Goal: Task Accomplishment & Management: Complete application form

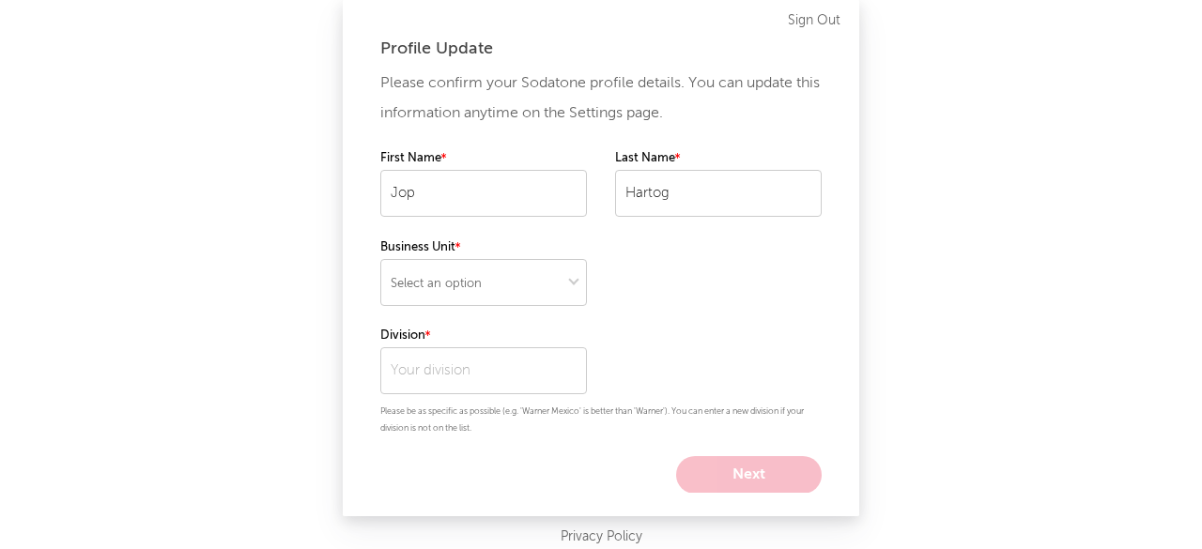
scroll to position [5, 0]
click at [458, 283] on select "Select an option" at bounding box center [483, 283] width 207 height 47
select select "warner_chappell"
click at [380, 260] on select "Select an option" at bounding box center [483, 283] width 207 height 47
click at [473, 371] on input "text" at bounding box center [483, 371] width 207 height 47
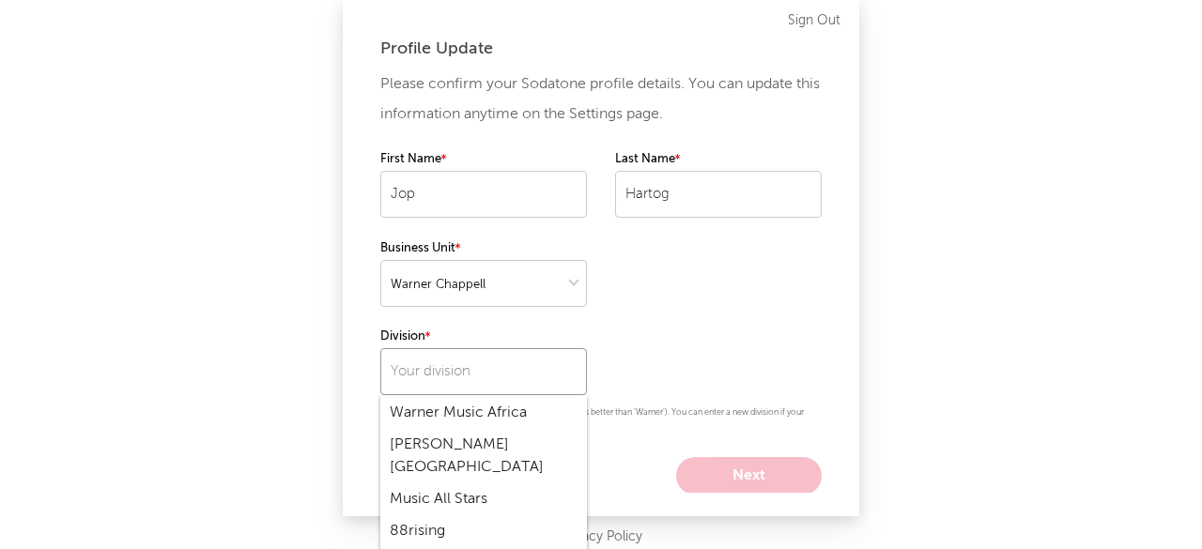
scroll to position [101, 0]
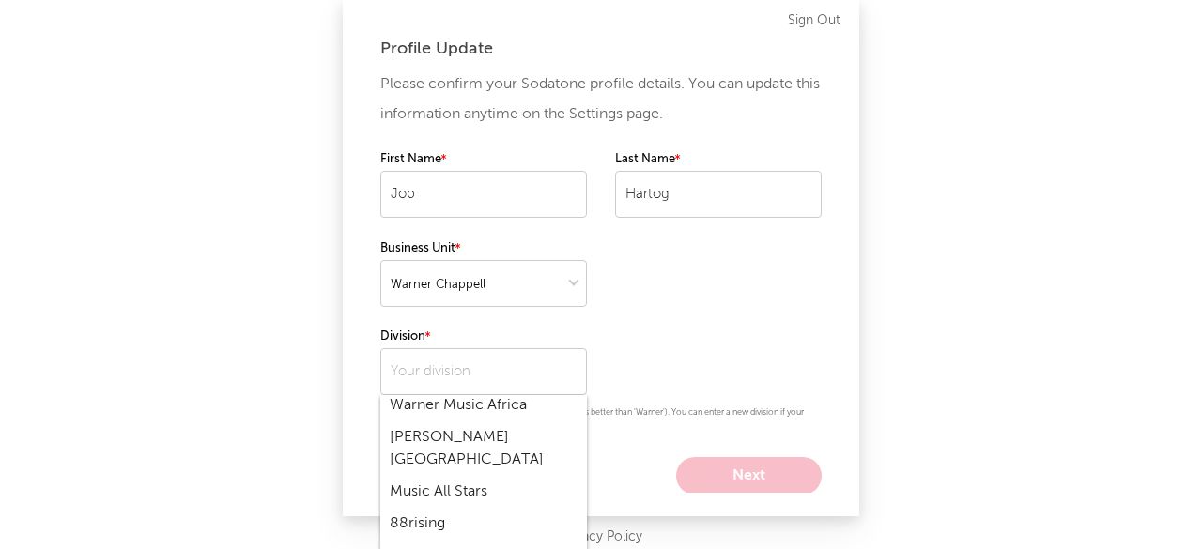
click at [441, 447] on div "Warner Chappell Netherlands" at bounding box center [483, 449] width 207 height 54
type input "Warner Chappell Netherlands"
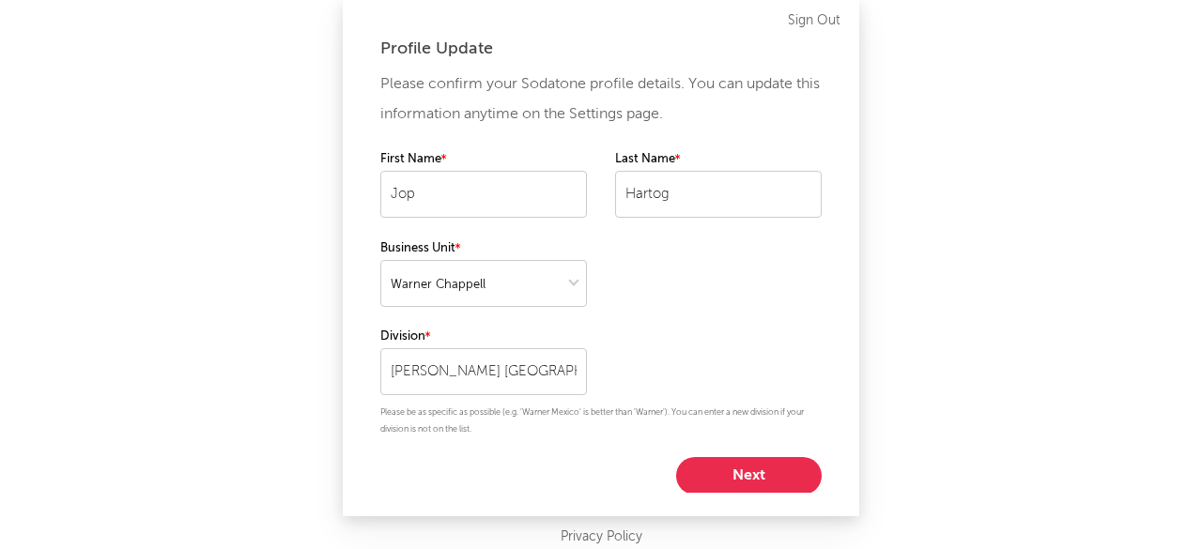
click at [686, 478] on button "Next" at bounding box center [749, 476] width 146 height 38
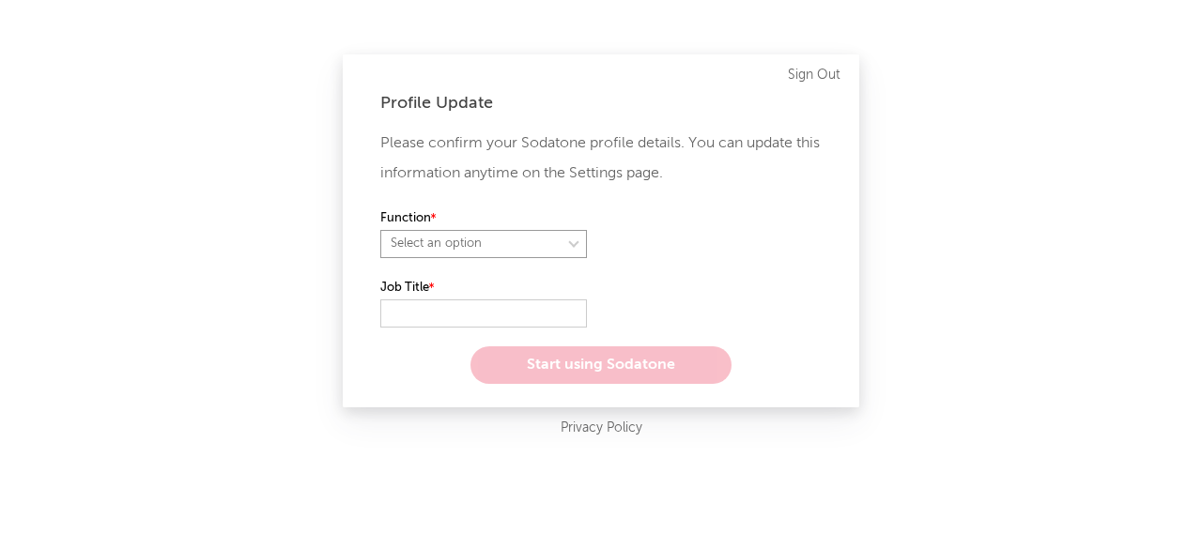
click at [441, 250] on select "Select an option" at bounding box center [483, 244] width 207 height 28
select select "anr"
click at [380, 230] on select "Select an option" at bounding box center [483, 244] width 207 height 28
click at [716, 249] on select "Select an option" at bounding box center [718, 244] width 207 height 28
select select "other"
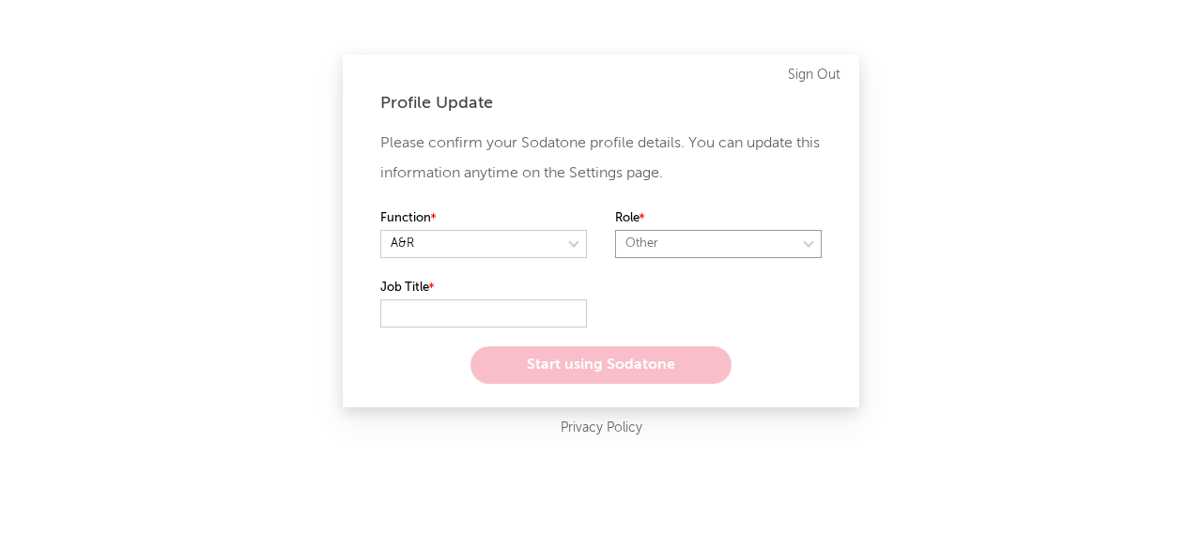
click at [615, 230] on select "Select an option" at bounding box center [718, 244] width 207 height 28
click at [405, 306] on input "text" at bounding box center [483, 314] width 207 height 28
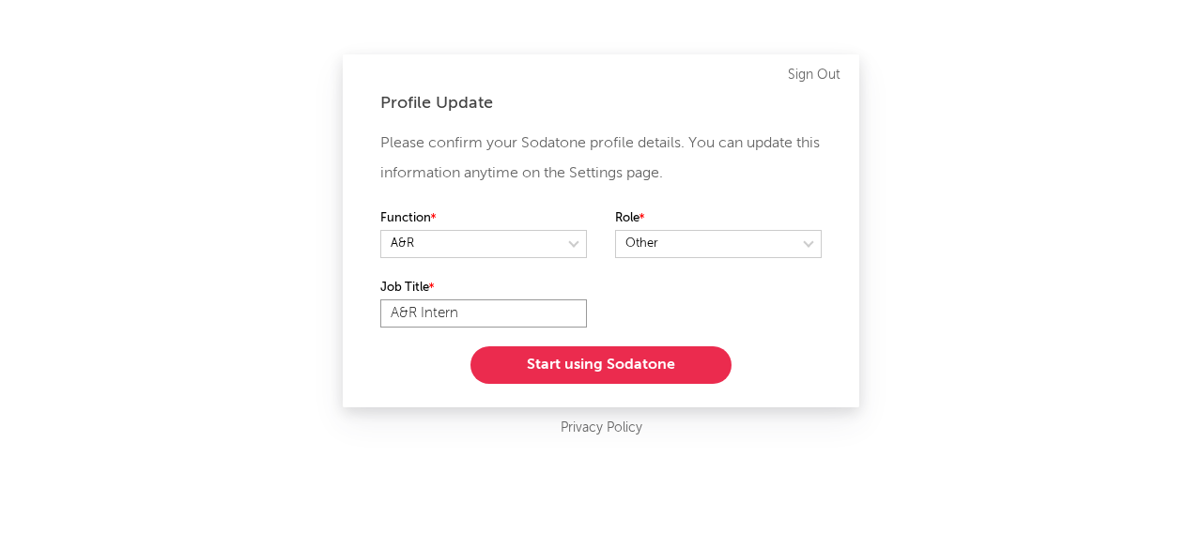
type input "A&R Intern"
click at [565, 354] on button "Start using Sodatone" at bounding box center [600, 366] width 261 height 38
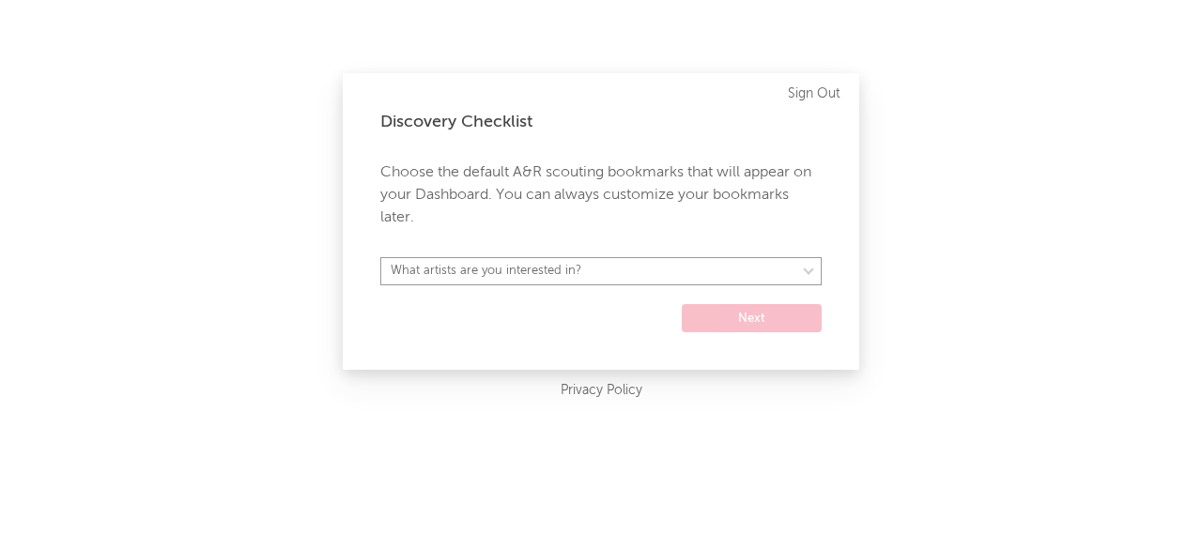
click at [541, 263] on select "What artists are you interested in? Argentina Asia General Australia Austria Be…" at bounding box center [600, 271] width 441 height 28
select select "57"
click at [380, 257] on select "What artists are you interested in? Argentina Asia General Australia Austria Be…" at bounding box center [600, 271] width 441 height 28
click at [732, 322] on button "Next" at bounding box center [752, 318] width 140 height 28
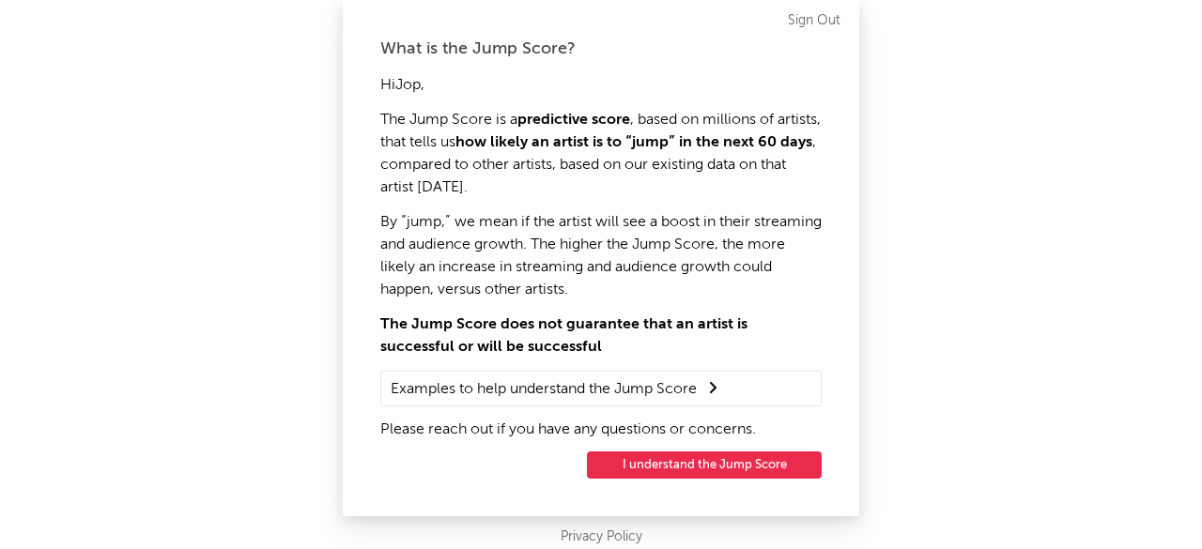
scroll to position [2, 0]
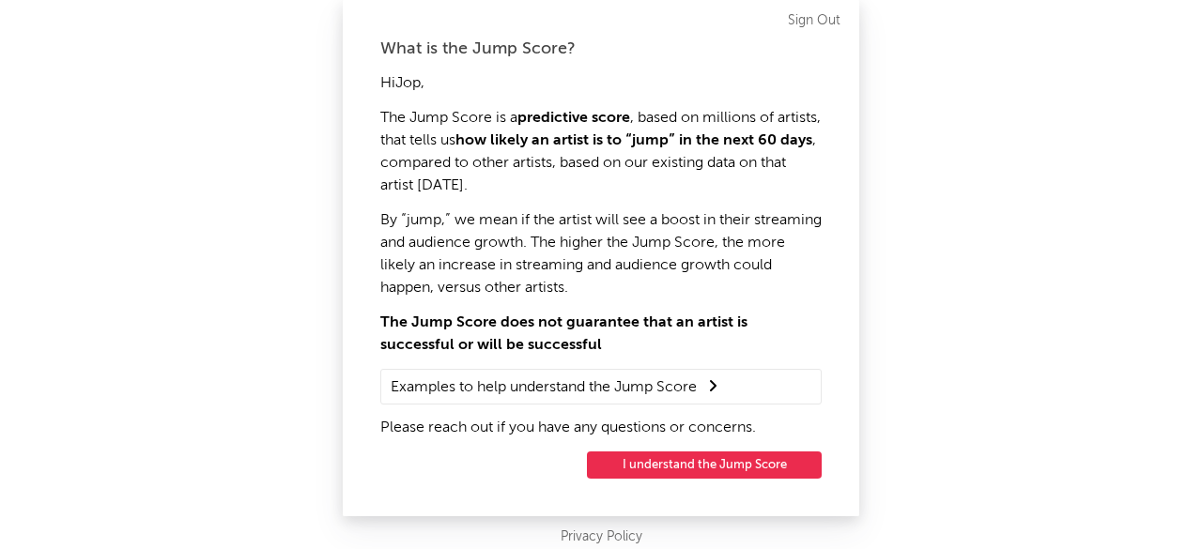
click at [702, 462] on button "I understand the Jump Score" at bounding box center [704, 466] width 235 height 28
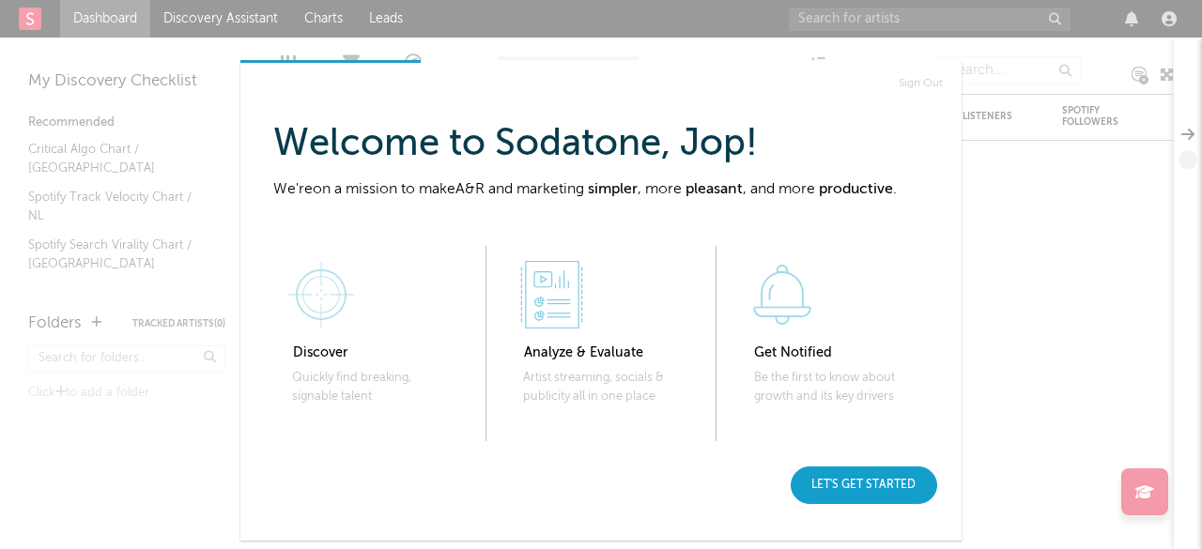
click at [838, 477] on div "Let's get started" at bounding box center [864, 486] width 146 height 38
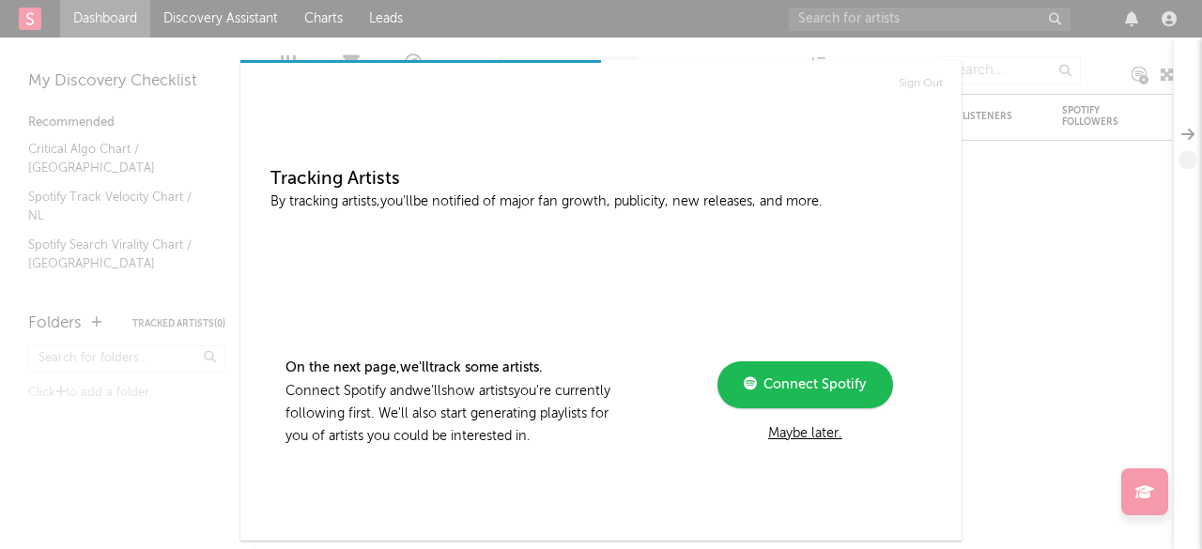
click at [796, 434] on div "Maybe later." at bounding box center [805, 434] width 253 height 23
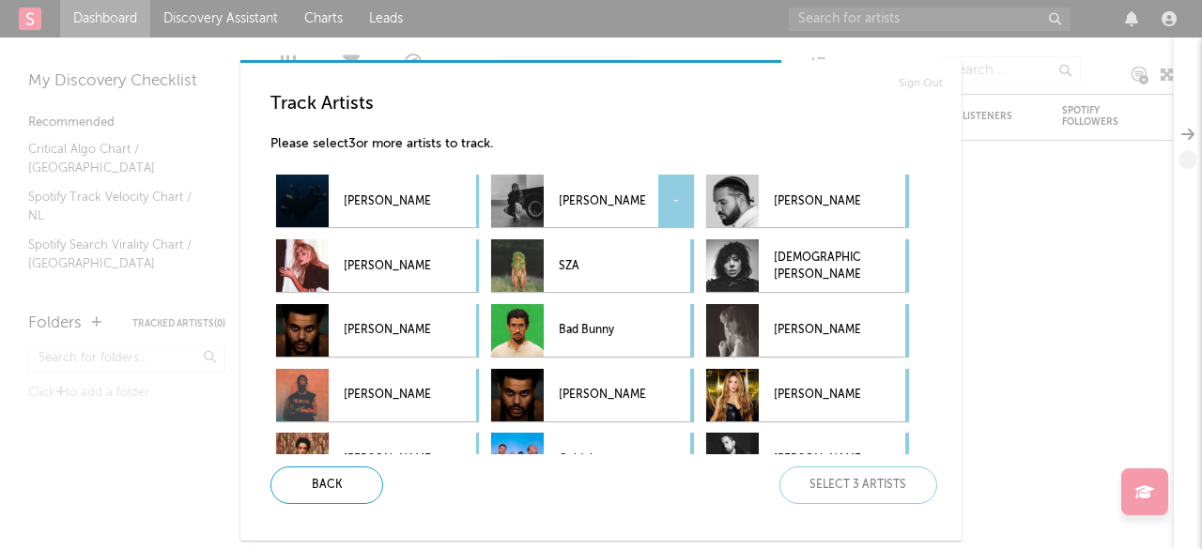
click at [597, 202] on p "Kendrick Lamar" at bounding box center [602, 201] width 86 height 42
click at [377, 205] on p "Billie Eilish" at bounding box center [387, 201] width 86 height 42
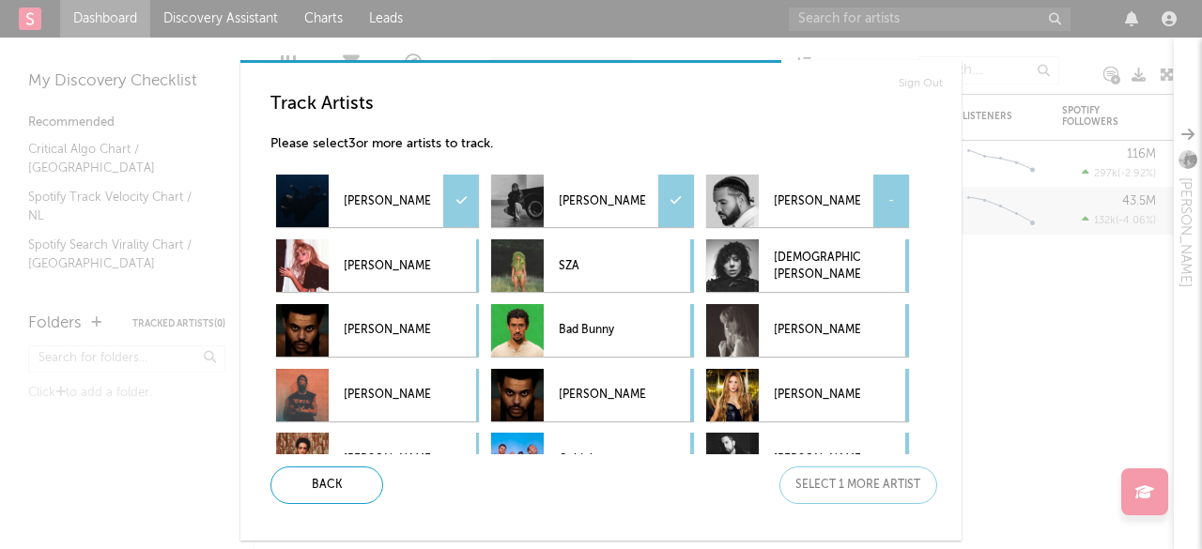
click at [761, 217] on div "Drake -" at bounding box center [783, 201] width 154 height 53
click at [824, 497] on div "Next" at bounding box center [858, 486] width 158 height 38
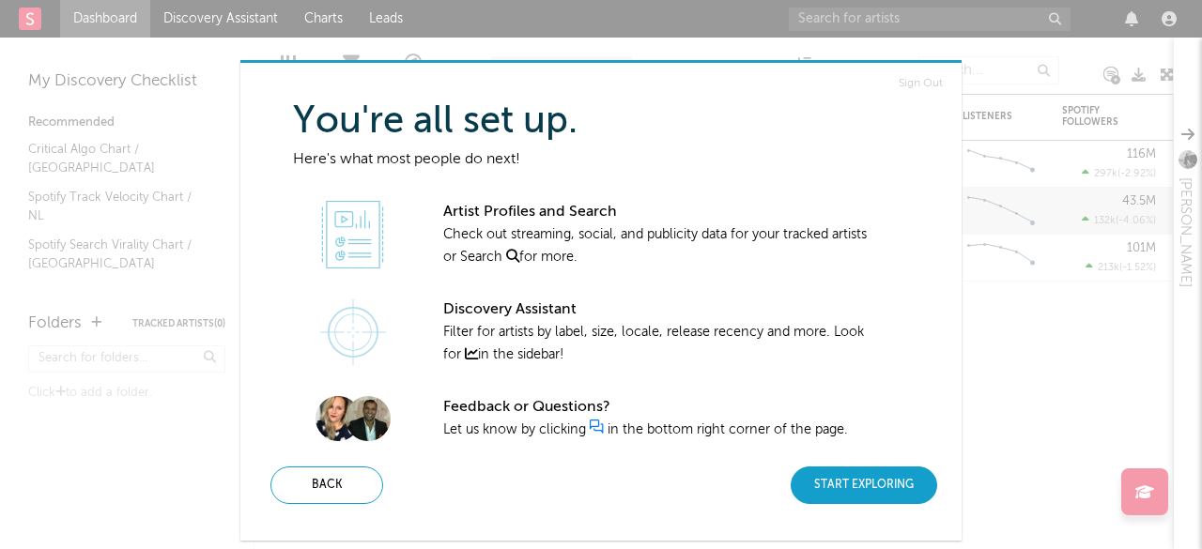
click at [855, 491] on div "Start Exploring" at bounding box center [864, 486] width 146 height 38
